Goal: Task Accomplishment & Management: Manage account settings

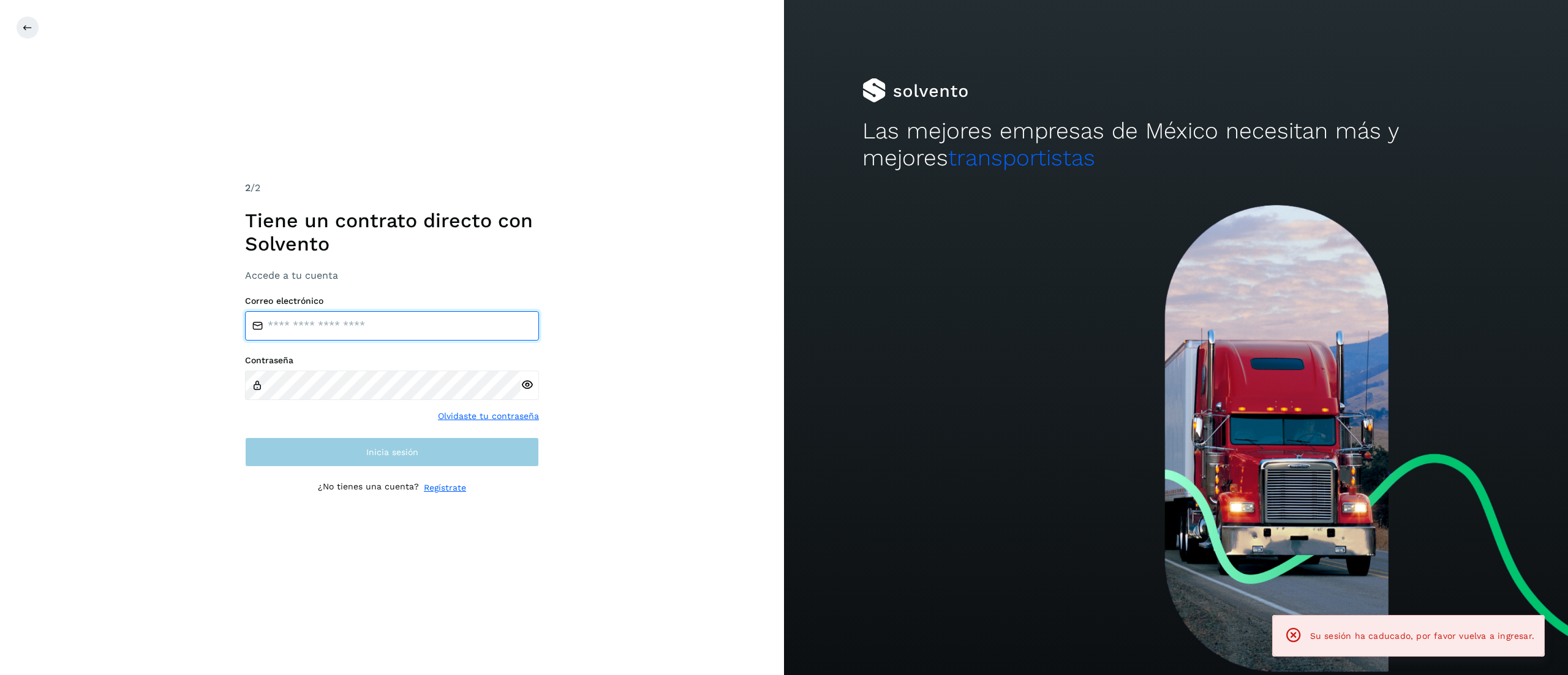
type input "**********"
click at [329, 442] on button "Inicia sesión" at bounding box center [392, 452] width 294 height 30
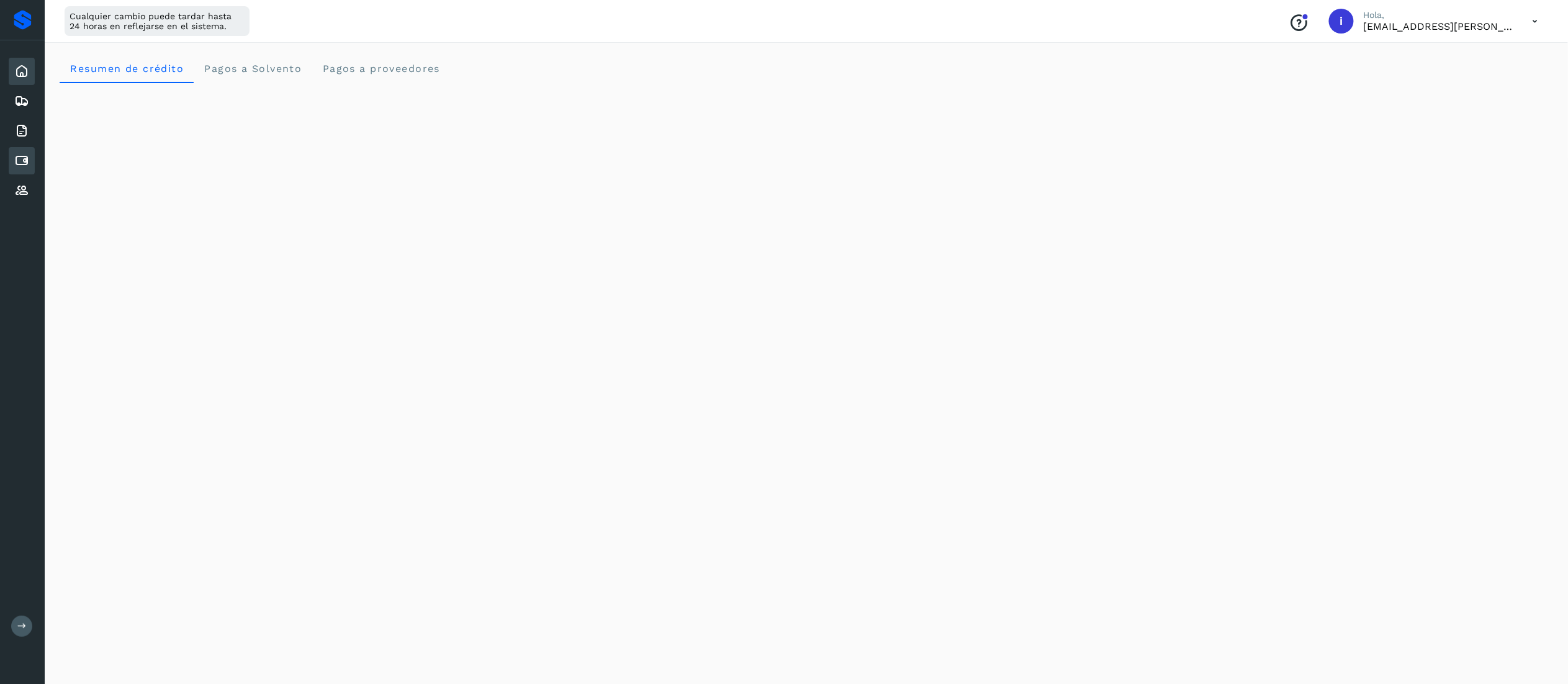
click at [16, 154] on icon at bounding box center [21, 161] width 15 height 15
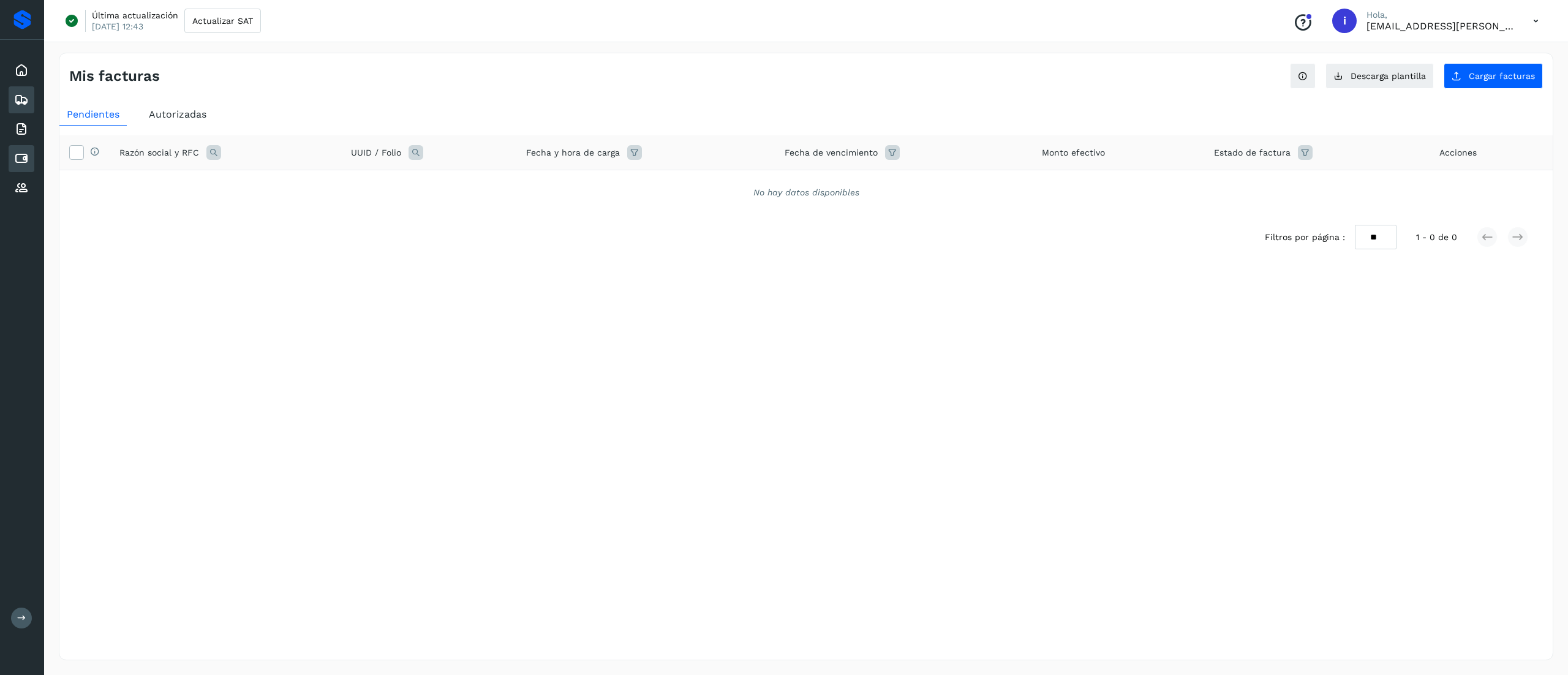
click at [20, 99] on icon at bounding box center [21, 99] width 15 height 15
